Goal: Navigation & Orientation: Understand site structure

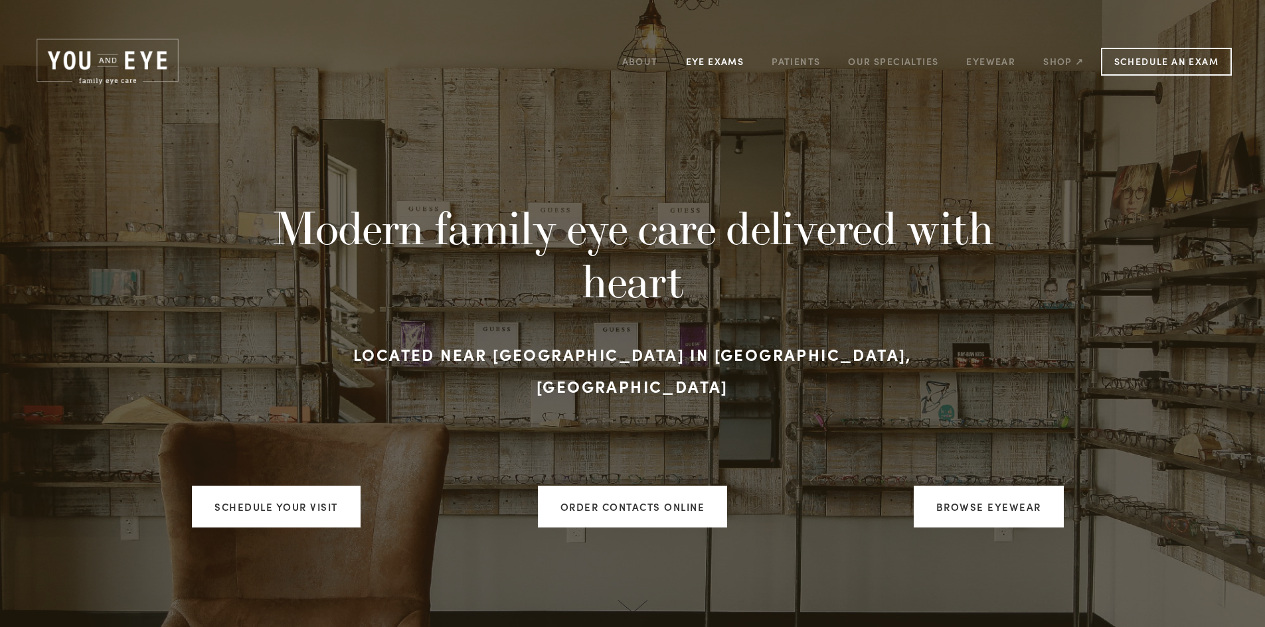
click at [712, 59] on link "Eye Exams" at bounding box center [715, 61] width 58 height 21
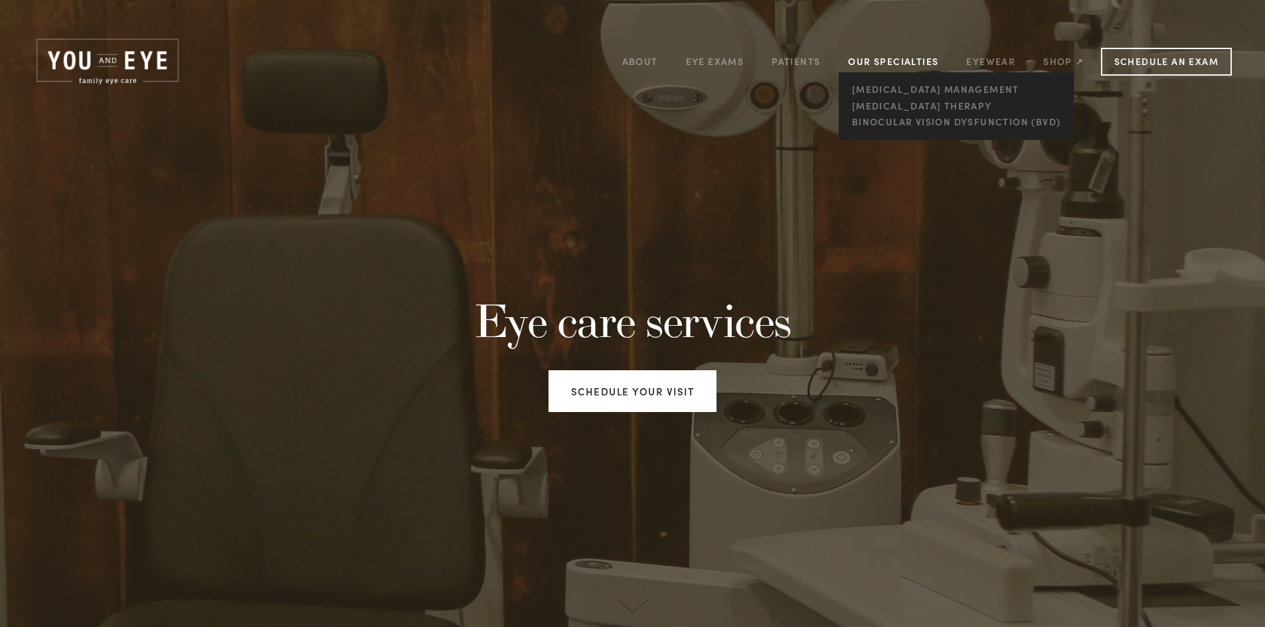
click at [917, 59] on link "Our Specialties" at bounding box center [893, 61] width 90 height 13
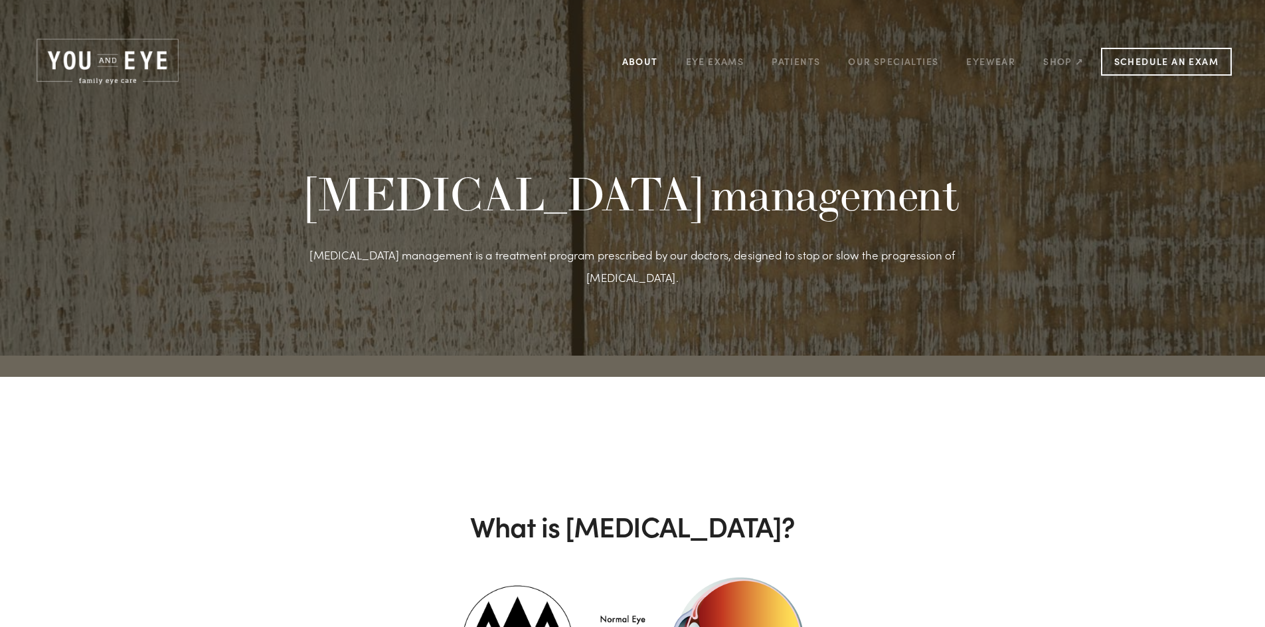
click at [643, 61] on link "About" at bounding box center [640, 61] width 36 height 21
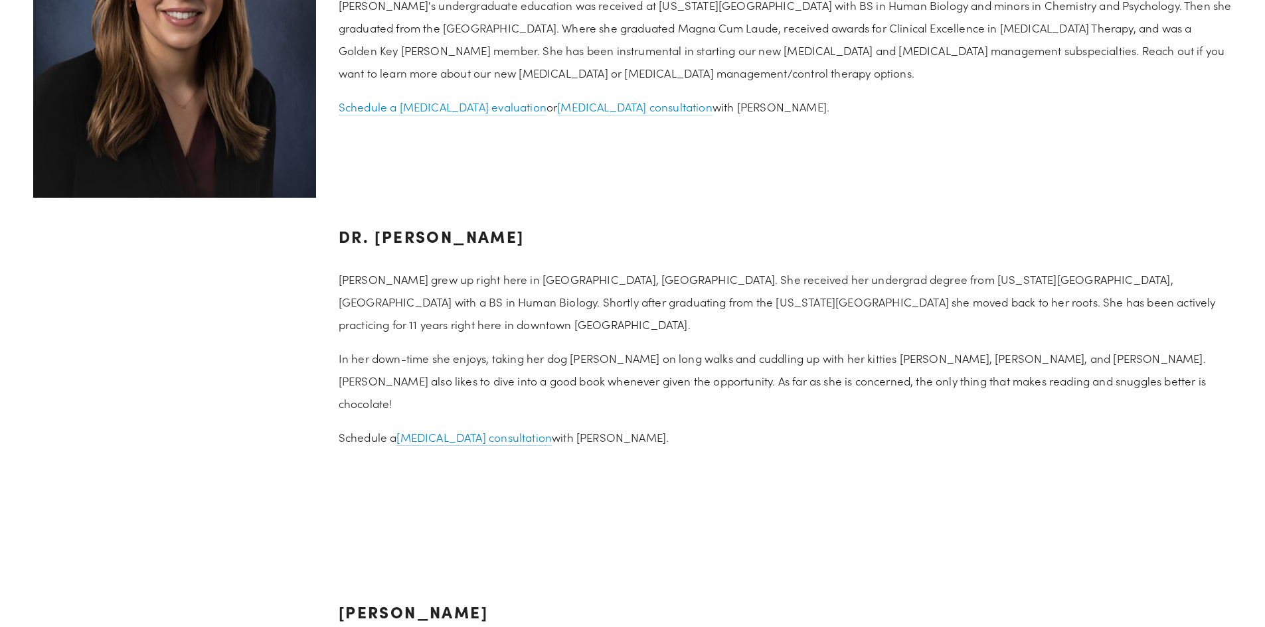
scroll to position [1793, 0]
